Goal: Book appointment/travel/reservation

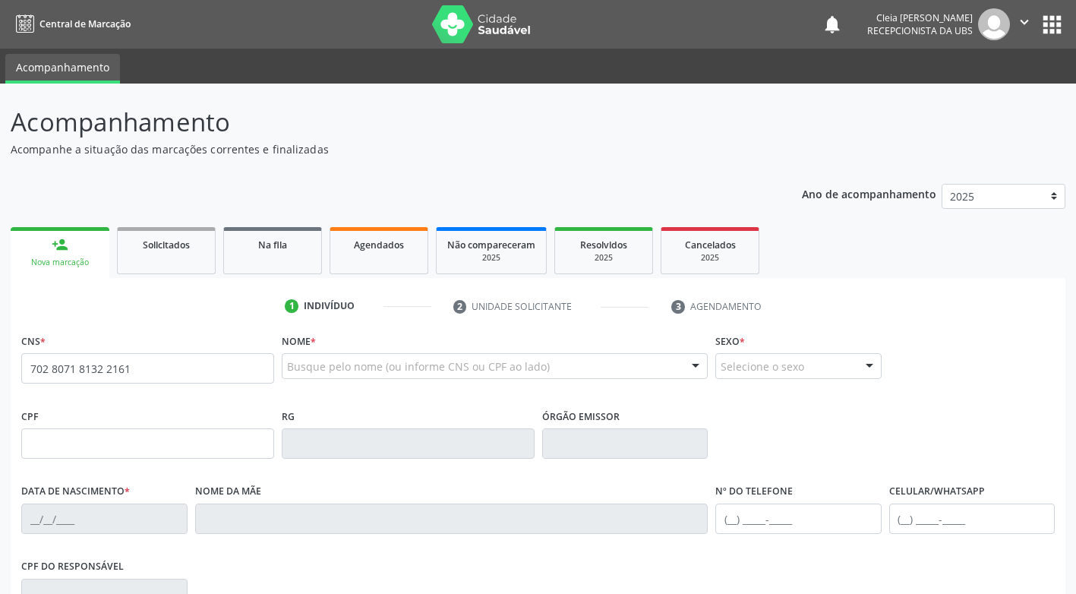
type input "702 8071 8132 2161"
type input "[DATE]"
type input "[PERSON_NAME]"
type input "[PHONE_NUMBER]"
type input "S/N"
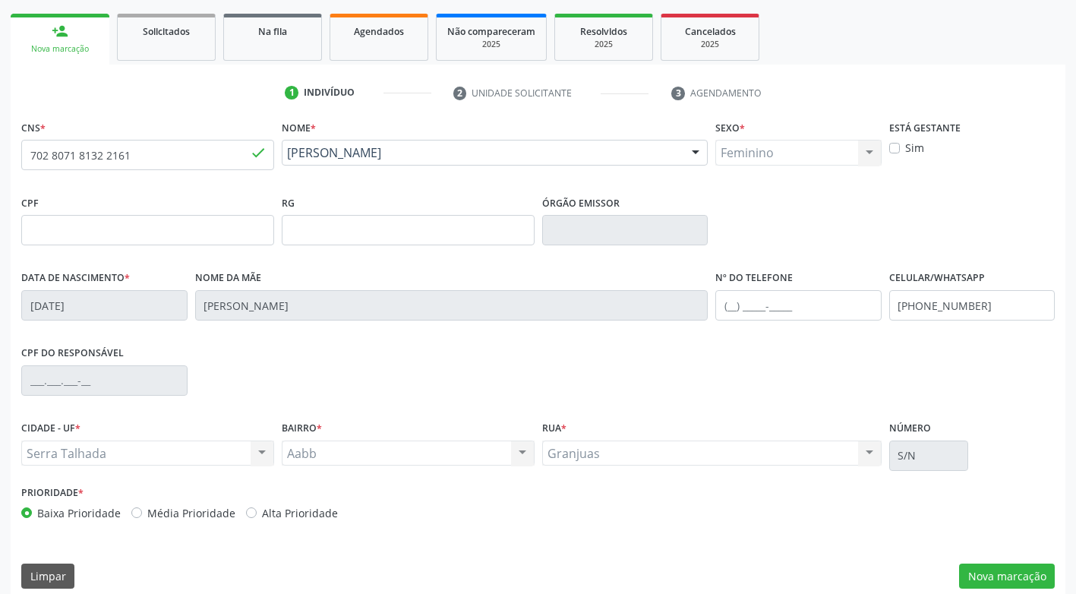
scroll to position [229, 0]
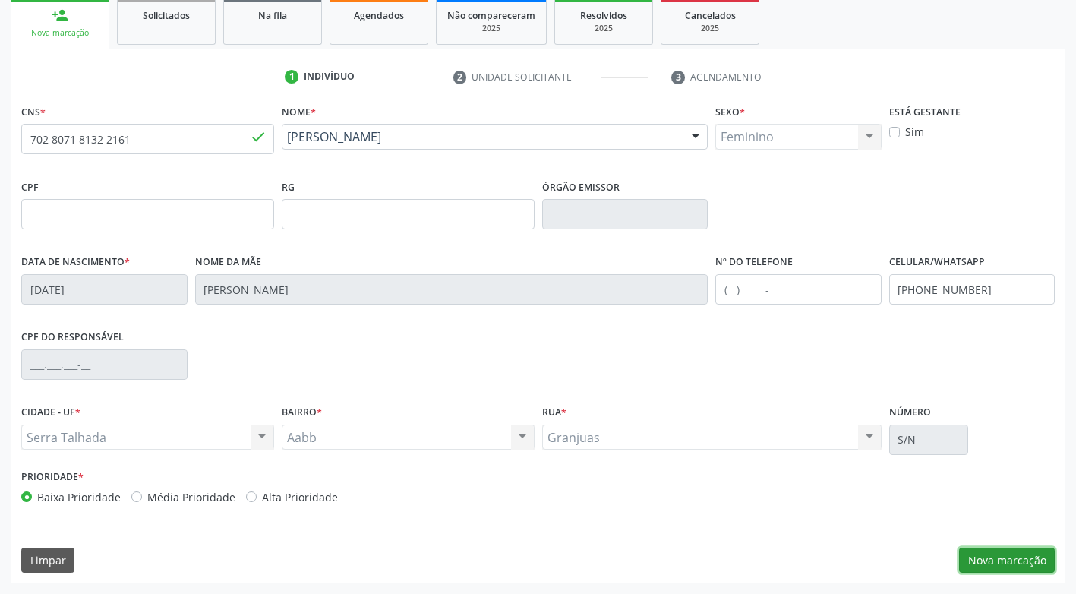
click at [1031, 566] on button "Nova marcação" at bounding box center [1007, 560] width 96 height 26
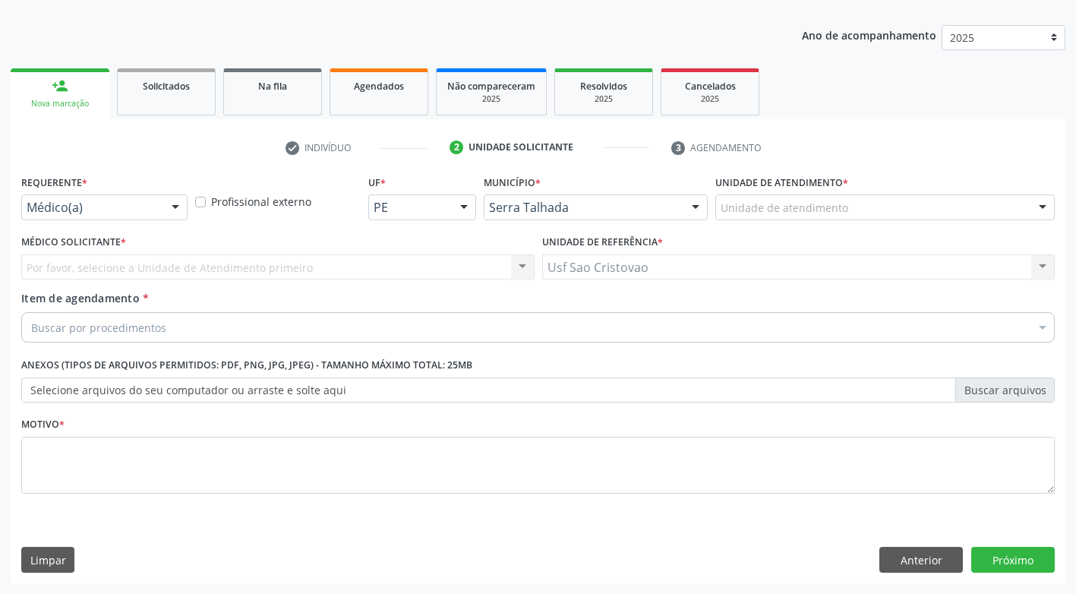
scroll to position [159, 0]
click at [947, 566] on button "Anterior" at bounding box center [921, 560] width 84 height 26
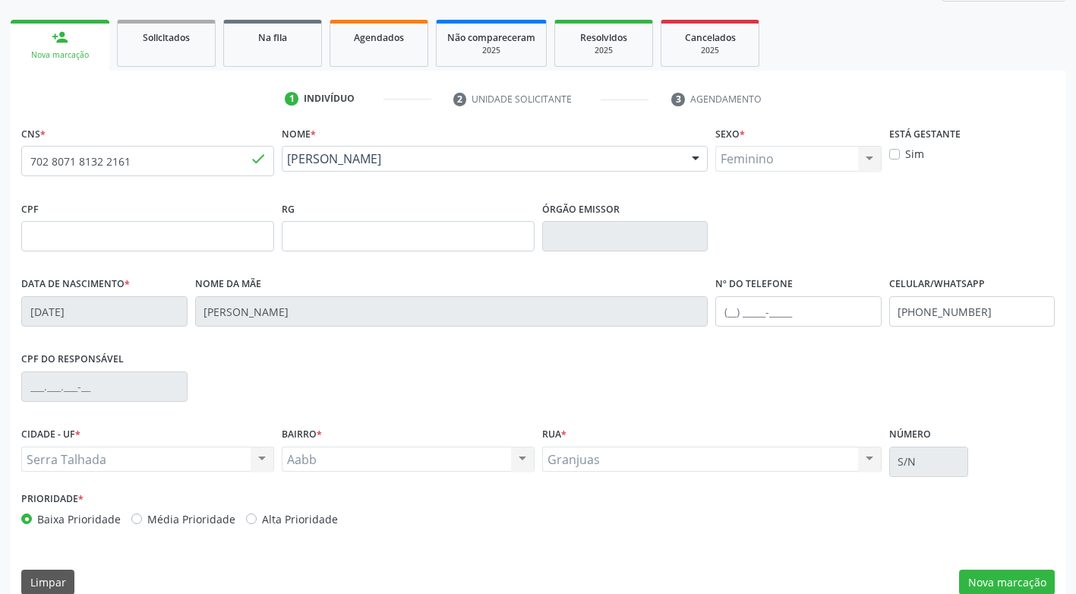
scroll to position [229, 0]
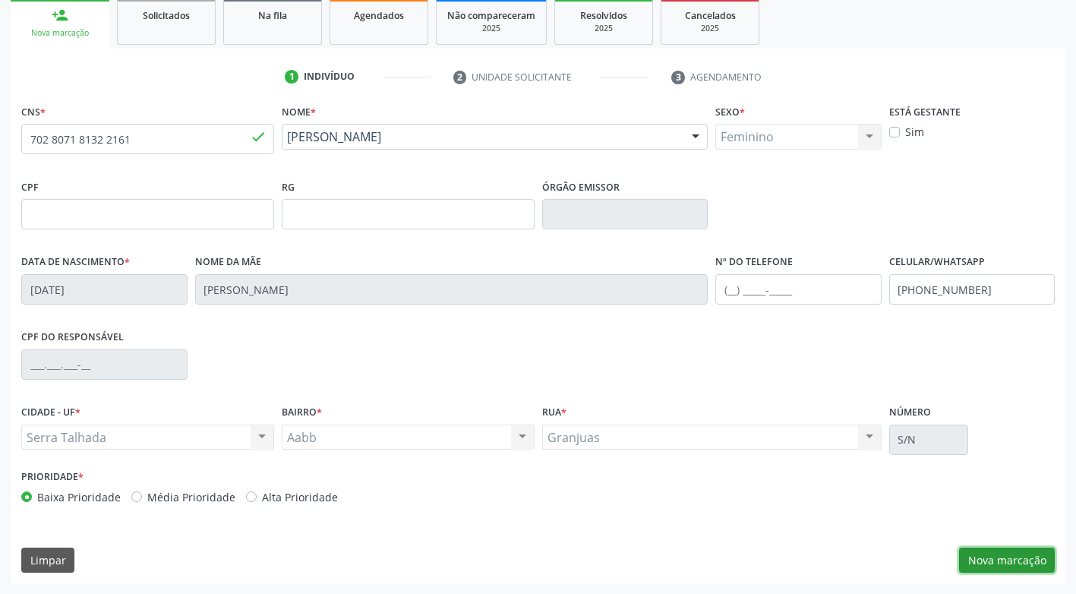
click at [988, 560] on button "Nova marcação" at bounding box center [1007, 560] width 96 height 26
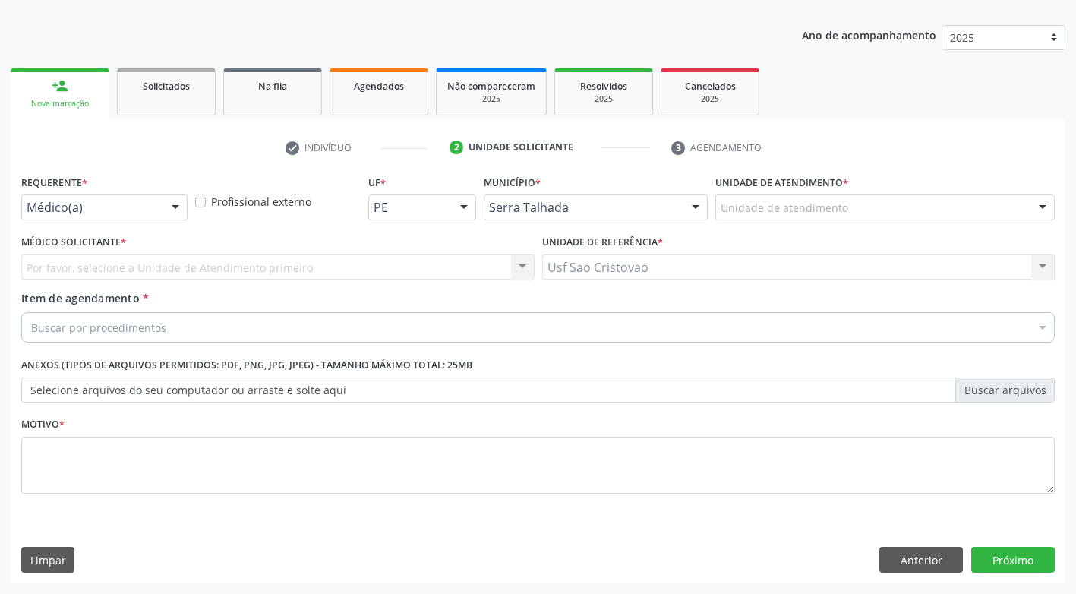
scroll to position [159, 0]
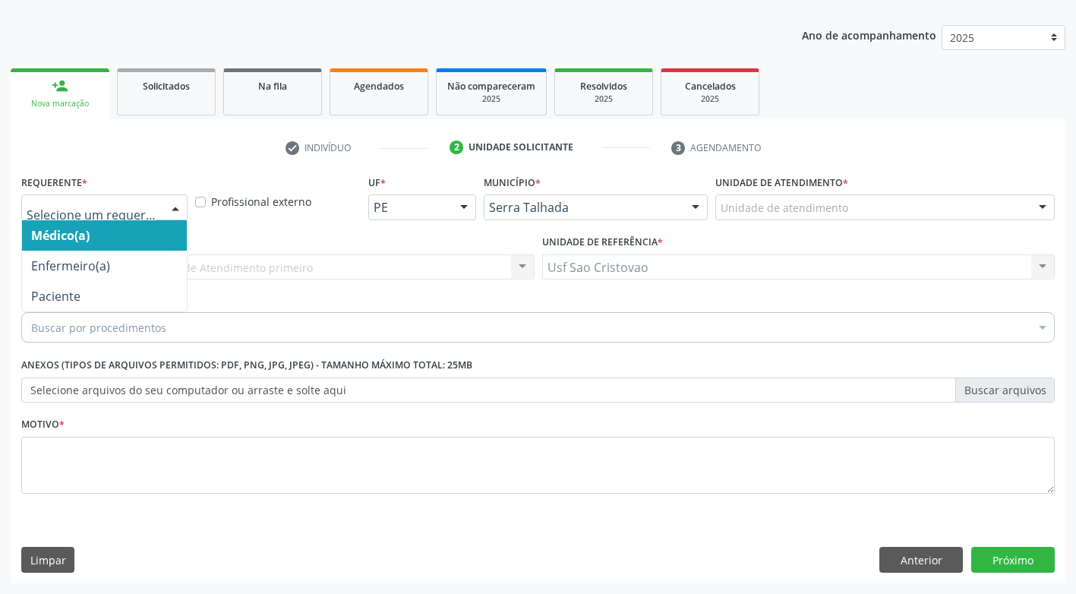
click at [179, 210] on div at bounding box center [175, 208] width 23 height 26
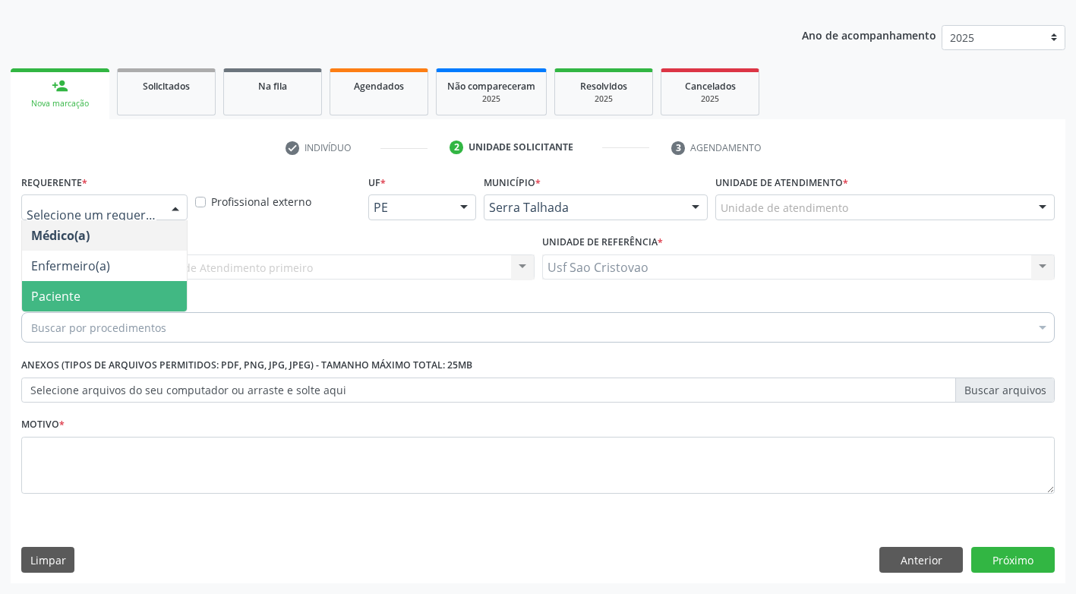
click at [151, 290] on span "Paciente" at bounding box center [104, 296] width 165 height 30
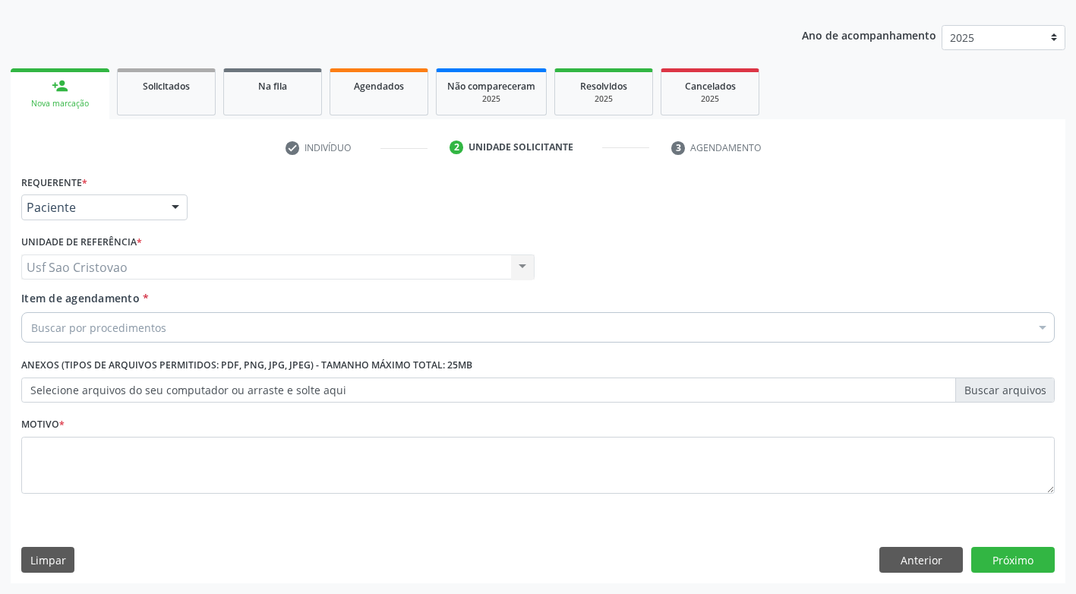
click at [166, 325] on div "Buscar por procedimentos" at bounding box center [537, 327] width 1033 height 30
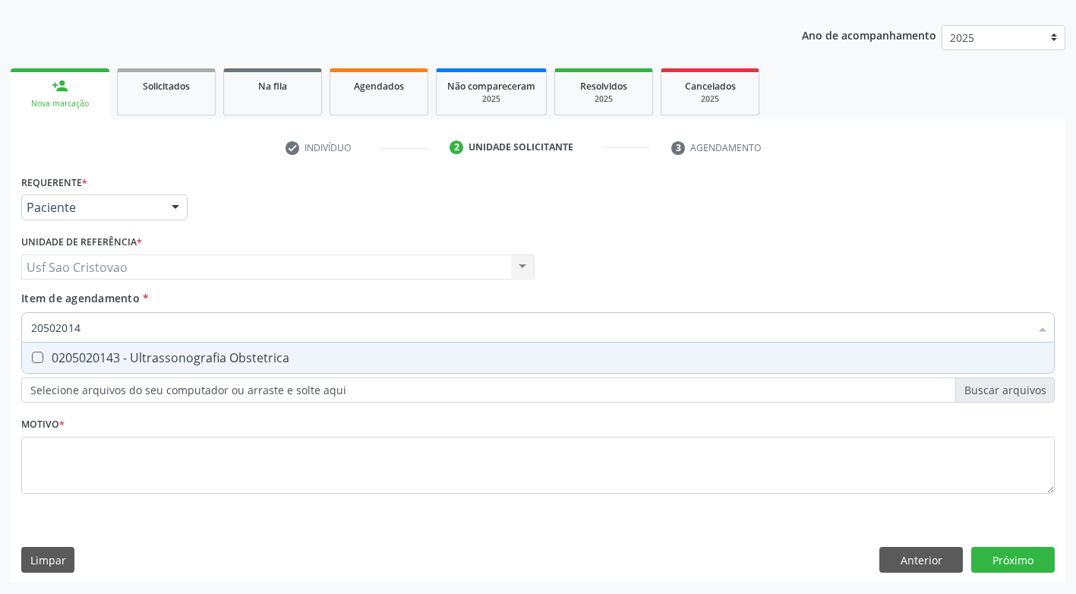
type input "205020143"
click at [33, 358] on Obstetrica at bounding box center [37, 356] width 11 height 11
click at [32, 358] on Obstetrica "checkbox" at bounding box center [27, 357] width 10 height 10
checkbox Obstetrica "true"
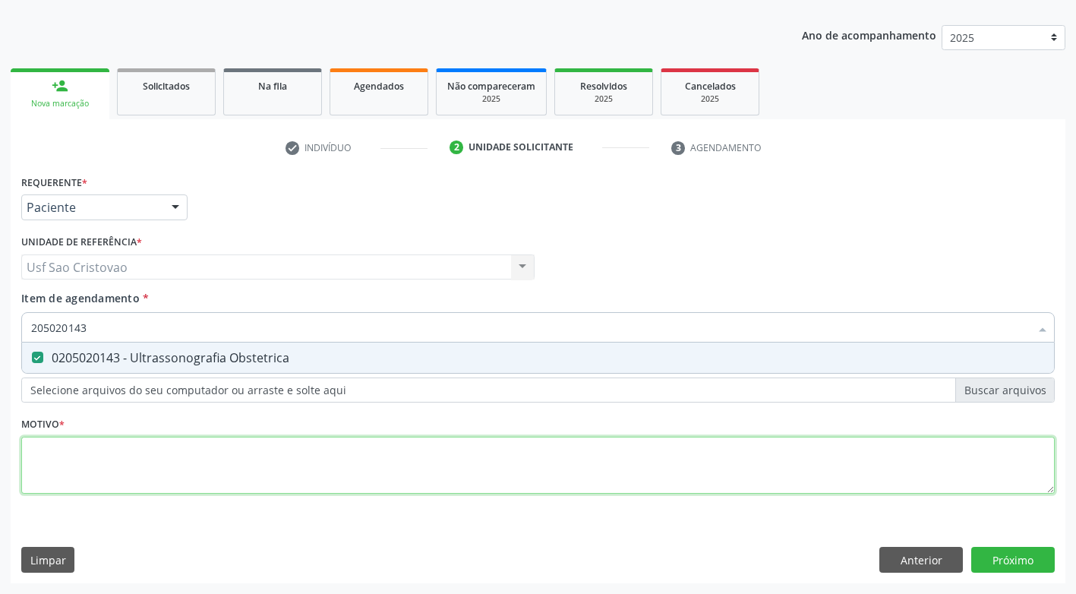
click at [131, 459] on div "Requerente * Paciente Médico(a) Enfermeiro(a) Paciente Nenhum resultado encontr…" at bounding box center [537, 343] width 1033 height 344
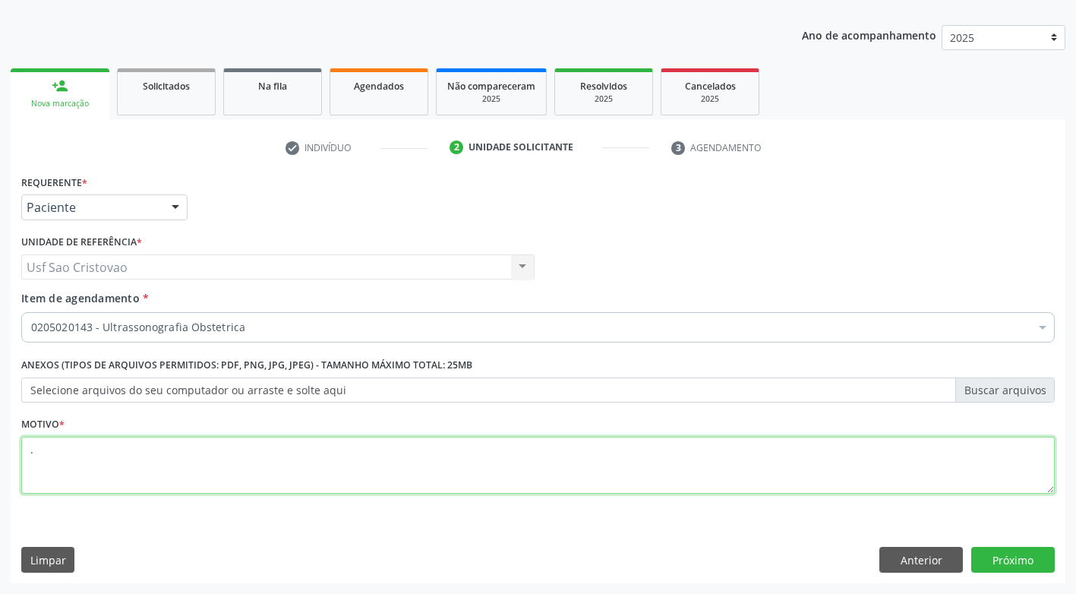
type textarea "."
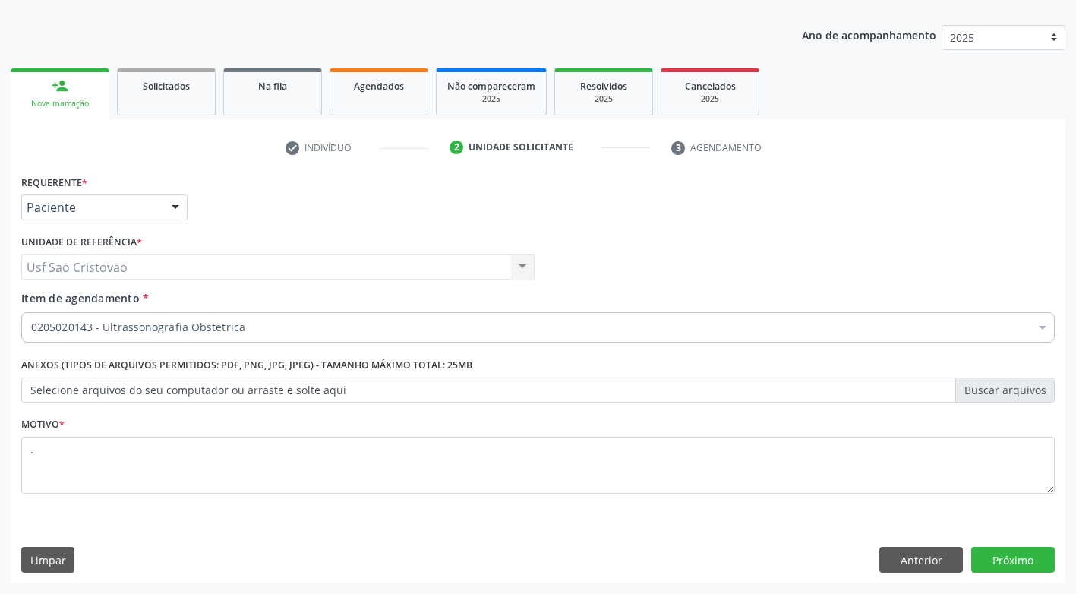
click at [680, 558] on div "Limpar Anterior Próximo" at bounding box center [537, 560] width 1033 height 26
click at [1014, 553] on button "Próximo" at bounding box center [1013, 560] width 84 height 26
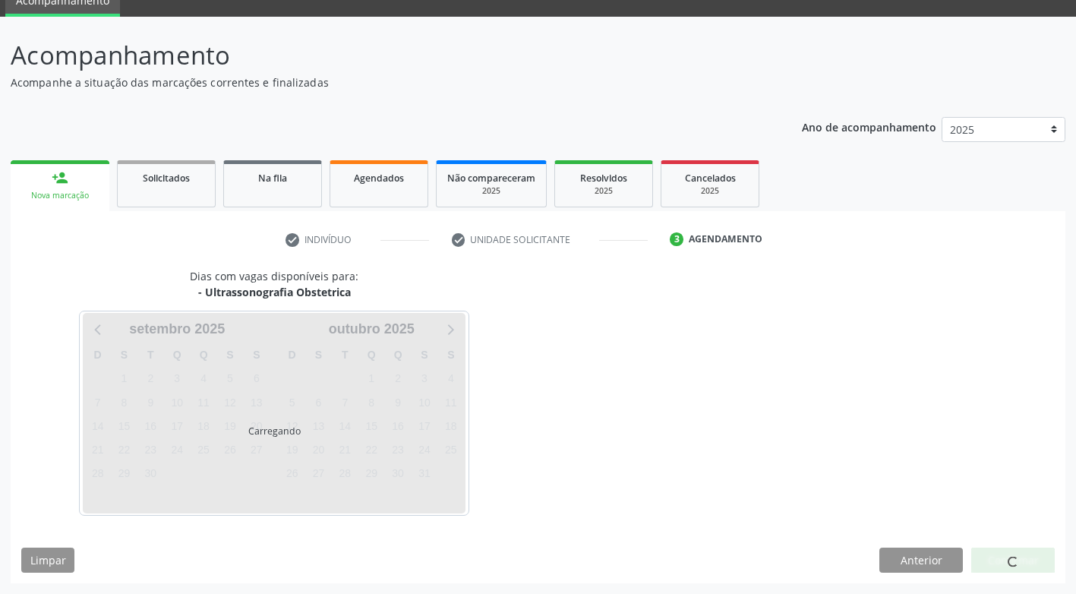
scroll to position [67, 0]
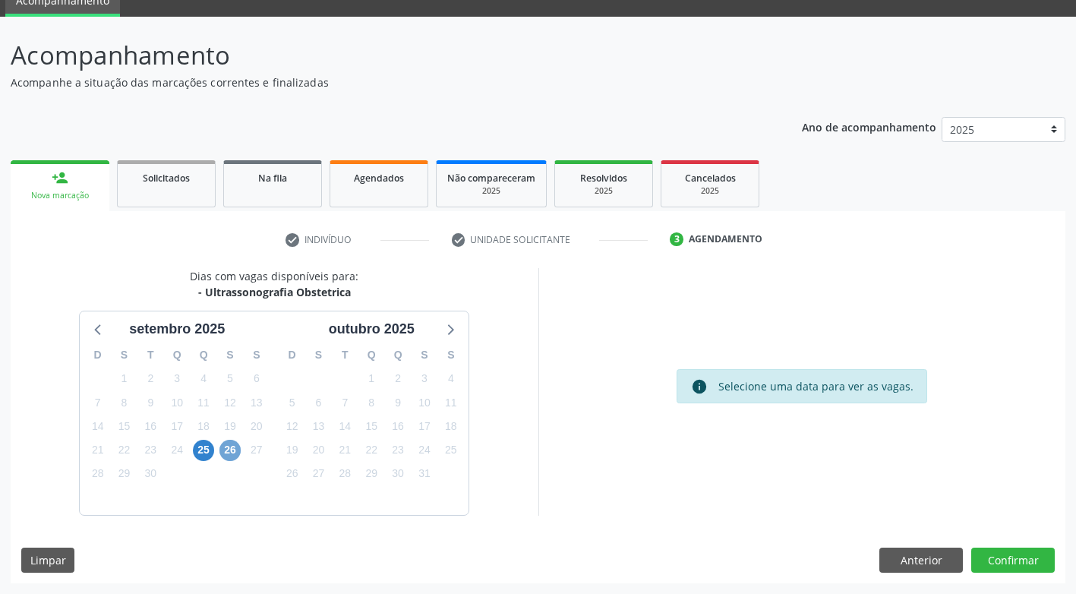
click at [230, 452] on span "26" at bounding box center [229, 450] width 21 height 21
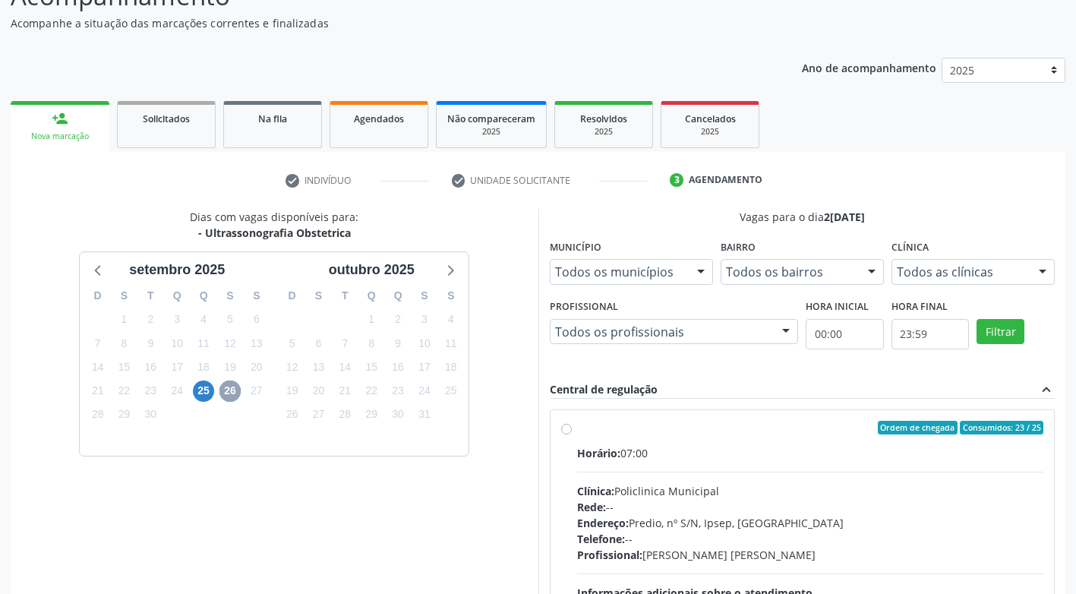
scroll to position [143, 0]
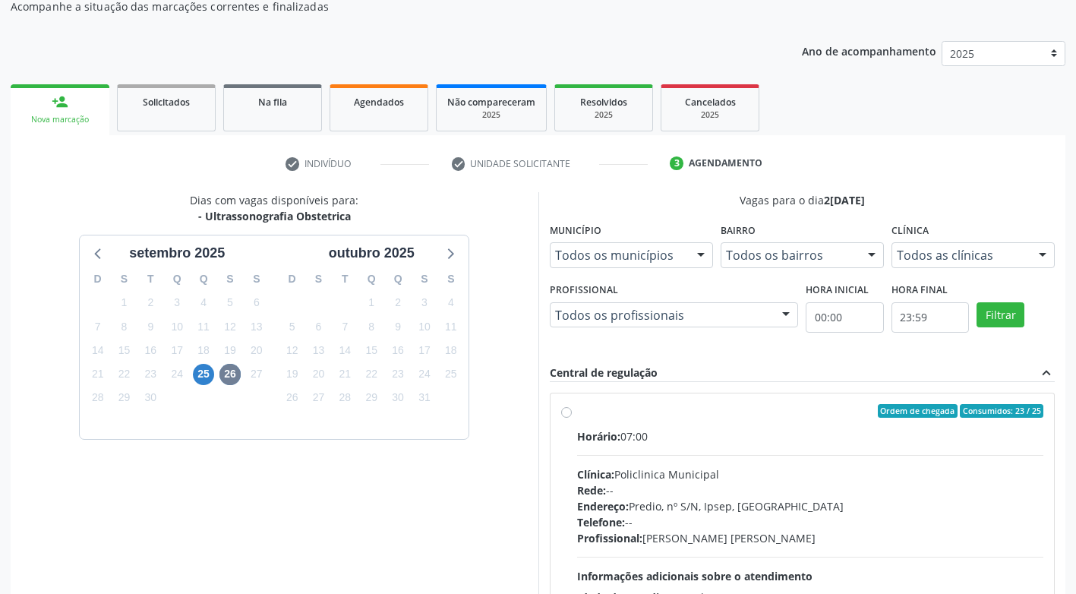
click at [577, 412] on label "Ordem de chegada Consumidos: 23 / 25 Horário: 07:00 Clínica: Policlinica Munici…" at bounding box center [810, 520] width 467 height 233
click at [565, 412] on input "Ordem de chegada Consumidos: 23 / 25 Horário: 07:00 Clínica: Policlinica Munici…" at bounding box center [566, 411] width 11 height 14
radio input "true"
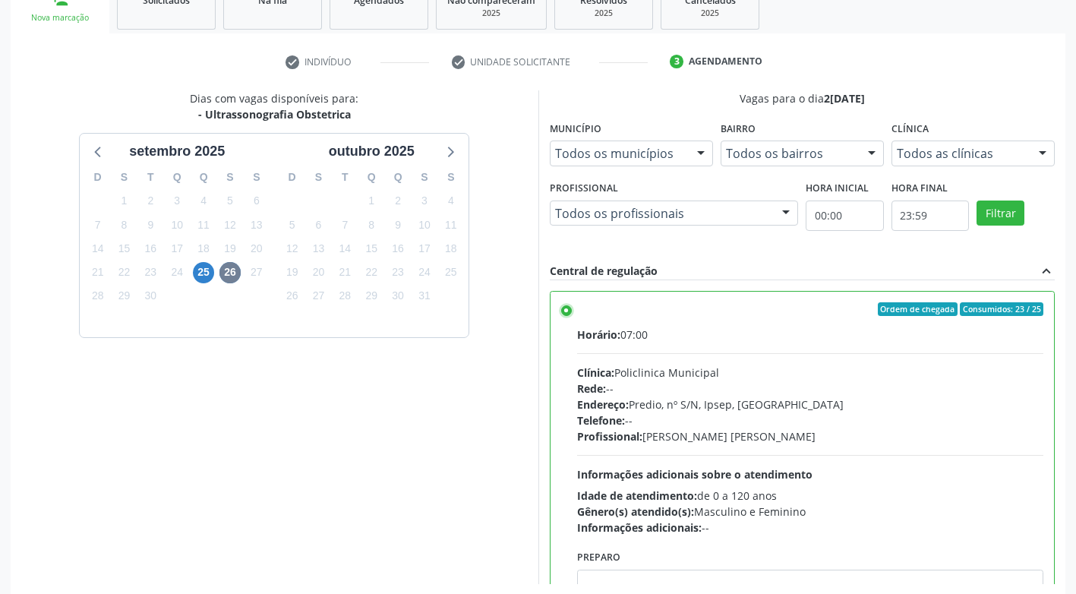
scroll to position [314, 0]
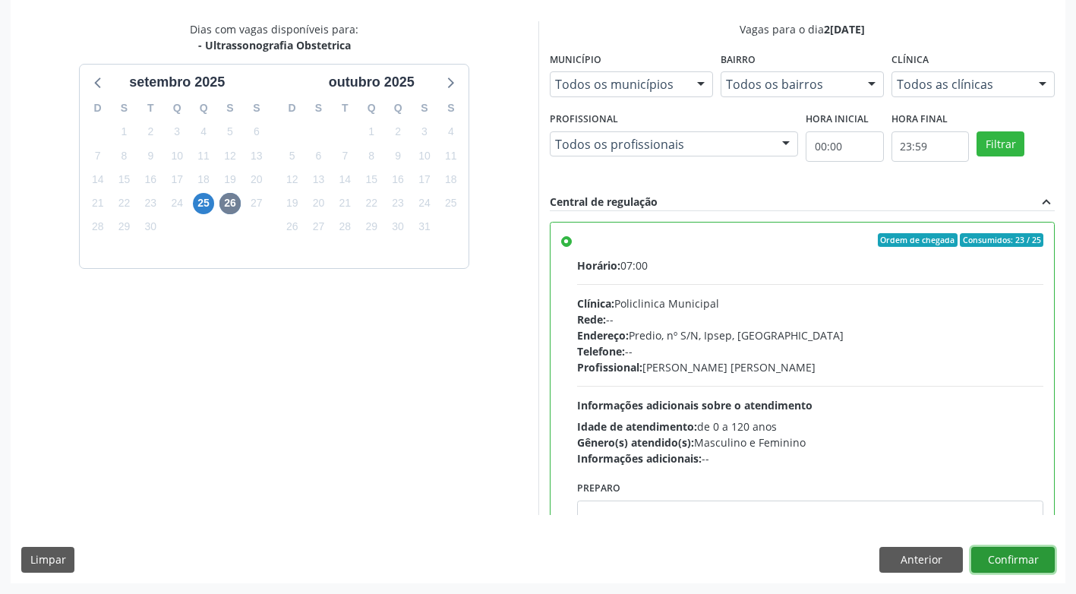
click at [1017, 566] on button "Confirmar" at bounding box center [1013, 560] width 84 height 26
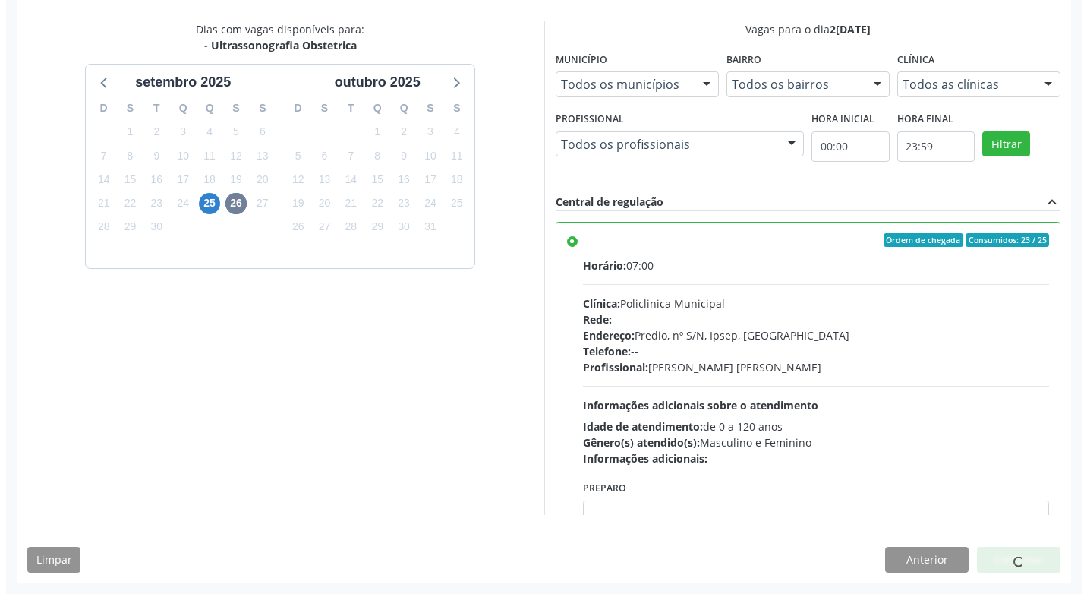
scroll to position [0, 0]
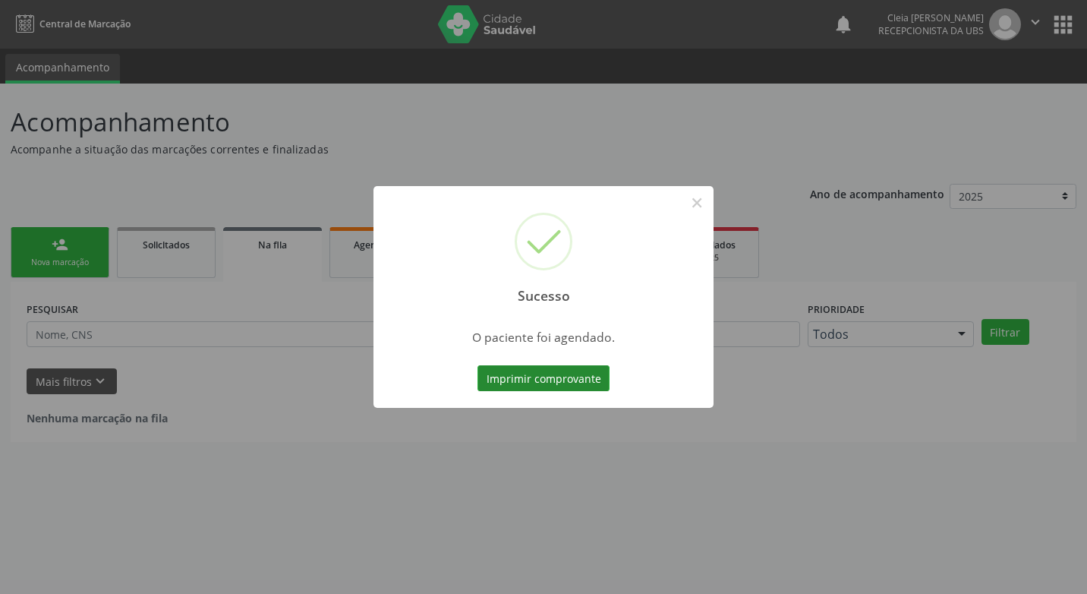
click at [582, 386] on button "Imprimir comprovante" at bounding box center [544, 378] width 132 height 26
